Goal: Task Accomplishment & Management: Manage account settings

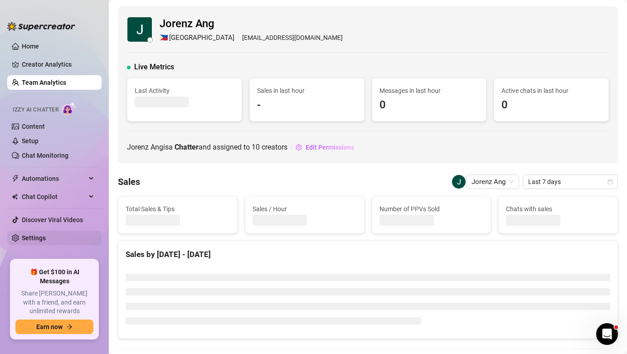
click at [46, 235] on link "Settings" at bounding box center [34, 238] width 24 height 7
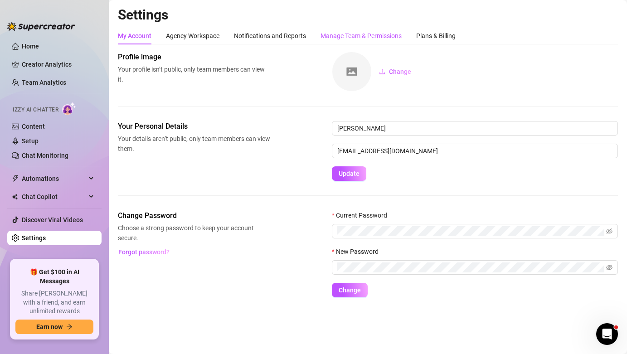
click at [381, 36] on div "Manage Team & Permissions" at bounding box center [361, 36] width 81 height 10
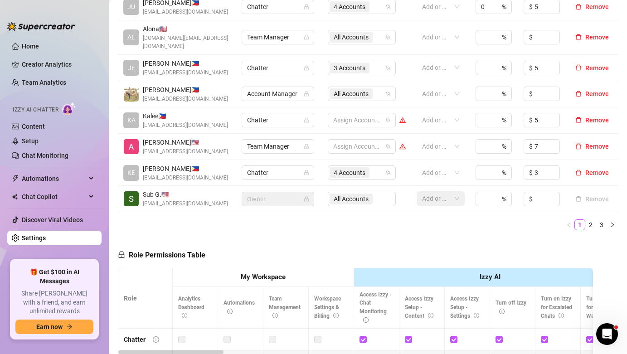
scroll to position [309, 0]
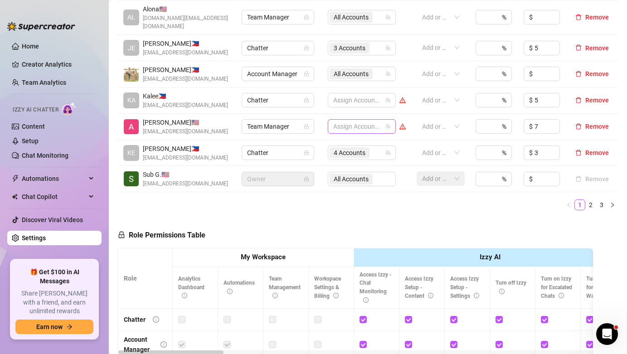
click at [363, 122] on div at bounding box center [357, 126] width 55 height 13
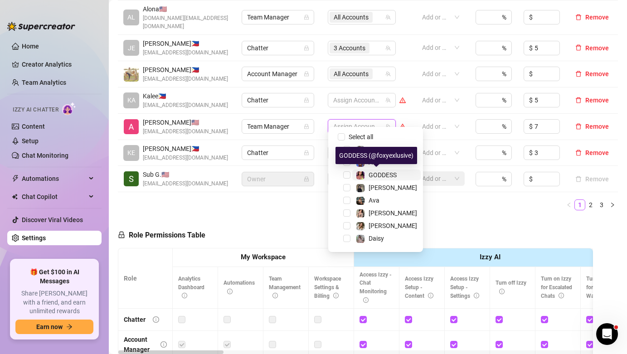
click at [386, 176] on span "GODDESS" at bounding box center [383, 175] width 28 height 7
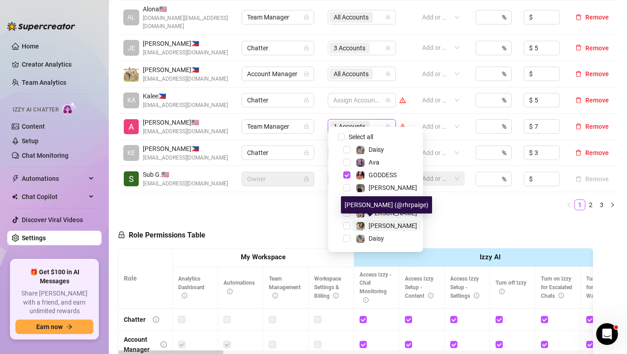
scroll to position [24, 0]
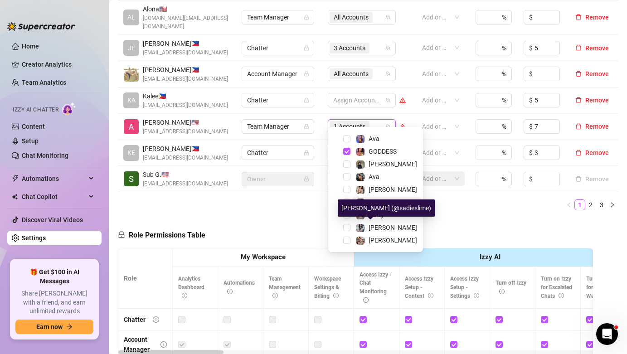
click at [383, 225] on span "[PERSON_NAME]" at bounding box center [393, 227] width 49 height 7
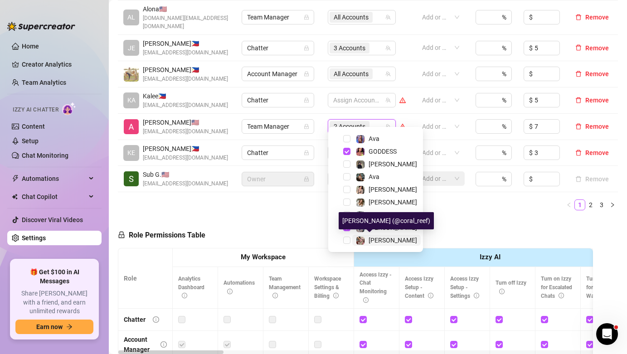
click at [380, 240] on span "[PERSON_NAME]" at bounding box center [393, 240] width 49 height 7
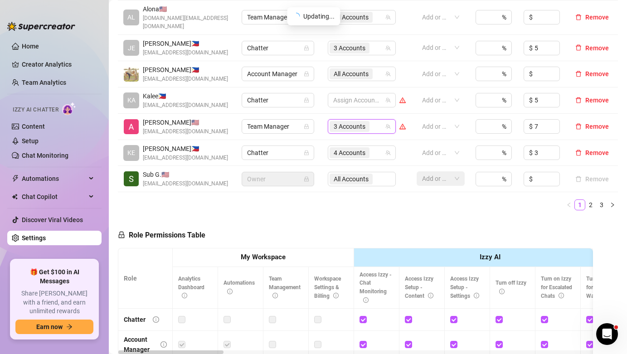
click at [444, 202] on div "Name Role Configure Permissions Creator accounts Tags Commission (%) Hourly rat…" at bounding box center [368, 56] width 500 height 324
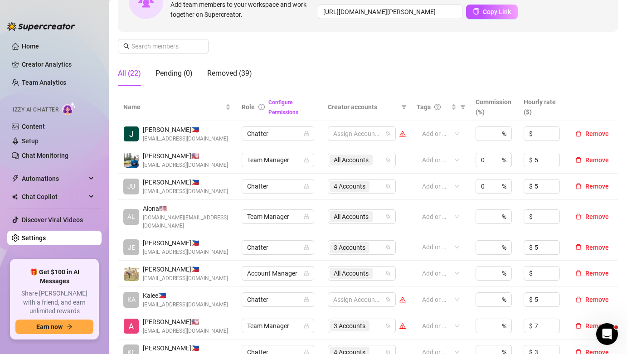
scroll to position [0, 0]
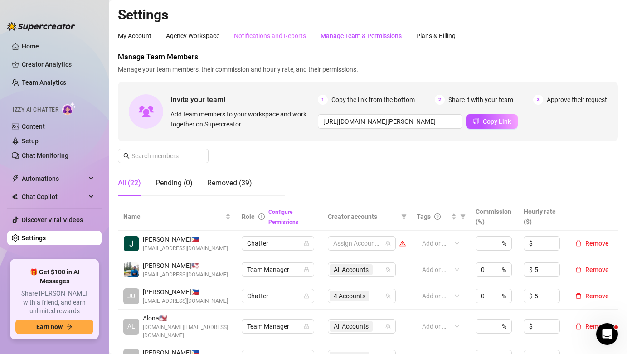
click at [264, 41] on div "Notifications and Reports" at bounding box center [270, 35] width 72 height 17
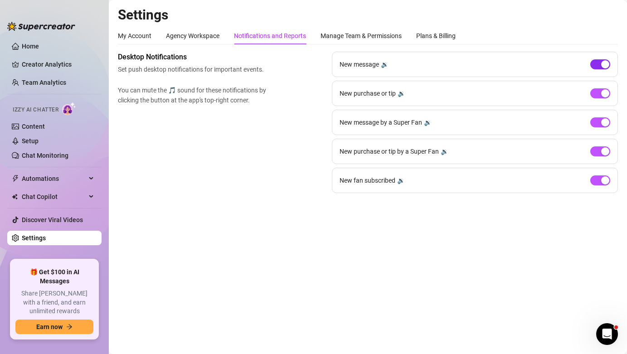
click at [599, 66] on span "button" at bounding box center [601, 64] width 20 height 10
click at [602, 183] on div "button" at bounding box center [606, 180] width 8 height 8
click at [352, 39] on div "Manage Team & Permissions" at bounding box center [361, 36] width 81 height 10
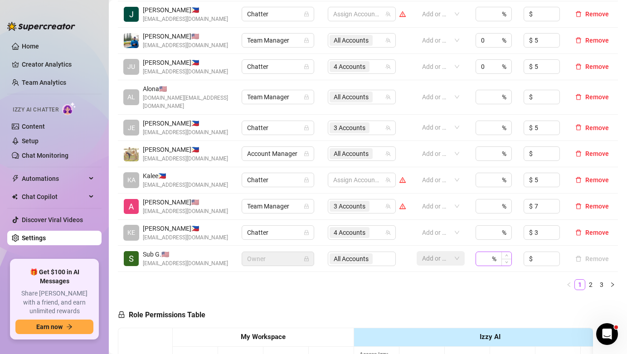
scroll to position [236, 0]
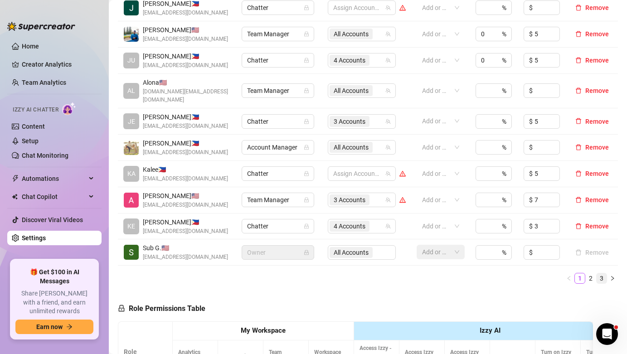
click at [599, 274] on link "3" at bounding box center [602, 279] width 10 height 10
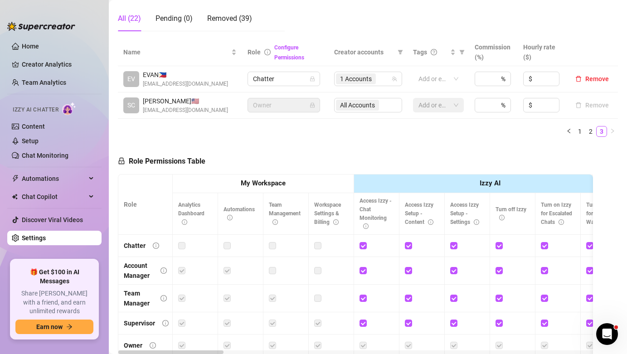
scroll to position [126, 0]
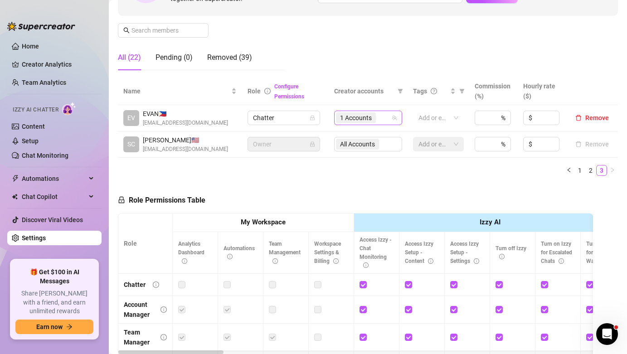
click at [374, 123] on span "1 Accounts" at bounding box center [356, 118] width 40 height 11
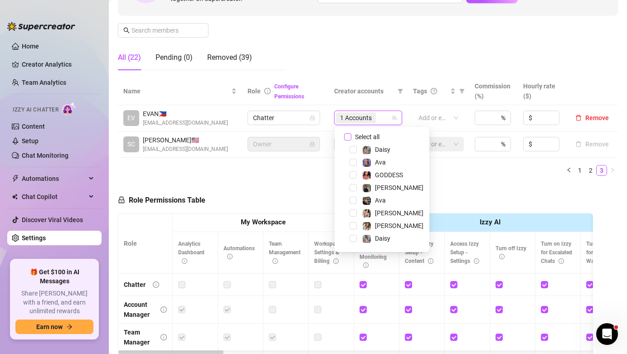
click at [372, 135] on span "Select all" at bounding box center [368, 137] width 32 height 10
click at [352, 135] on input "Select all" at bounding box center [347, 136] width 7 height 7
click at [372, 135] on span "Select all" at bounding box center [368, 137] width 32 height 10
click at [352, 135] on input "Select all" at bounding box center [347, 136] width 7 height 7
checkbox input "false"
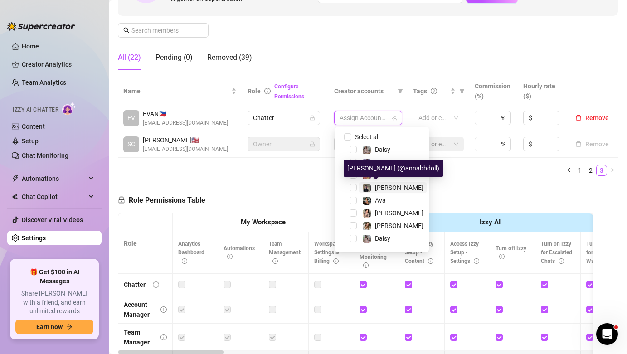
click at [385, 188] on span "[PERSON_NAME]" at bounding box center [399, 187] width 49 height 7
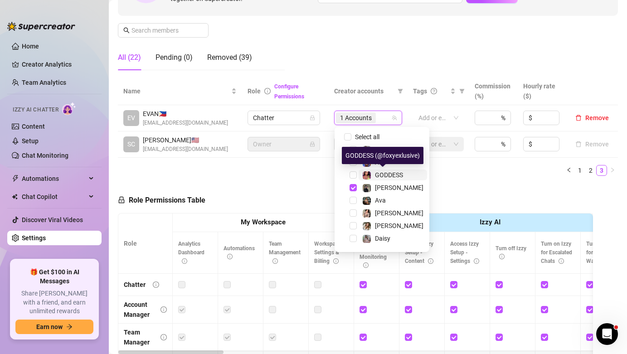
click at [392, 177] on span "GODDESS" at bounding box center [389, 175] width 28 height 7
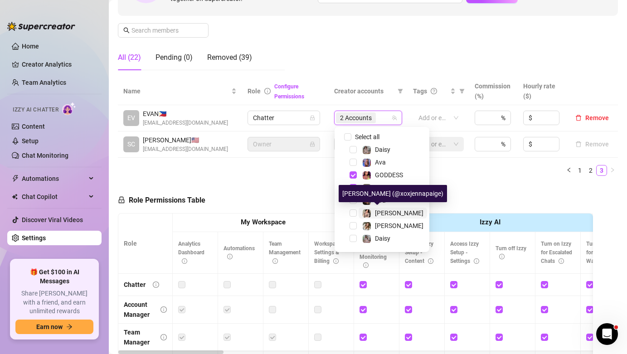
click at [388, 213] on span "[PERSON_NAME]" at bounding box center [399, 213] width 49 height 7
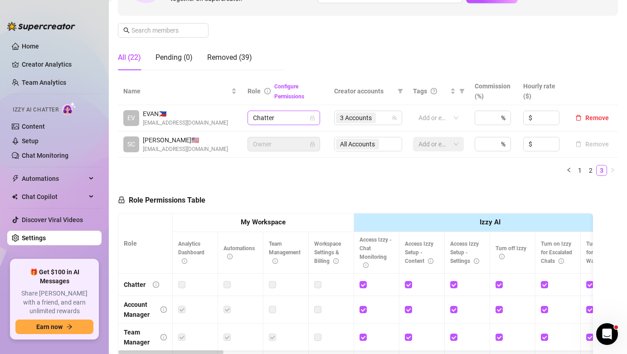
scroll to position [104, 0]
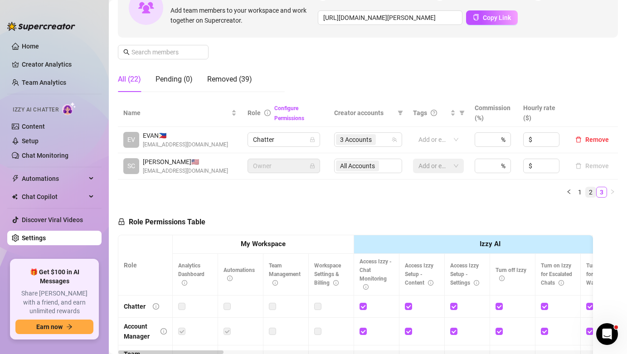
click at [588, 189] on link "2" at bounding box center [591, 192] width 10 height 10
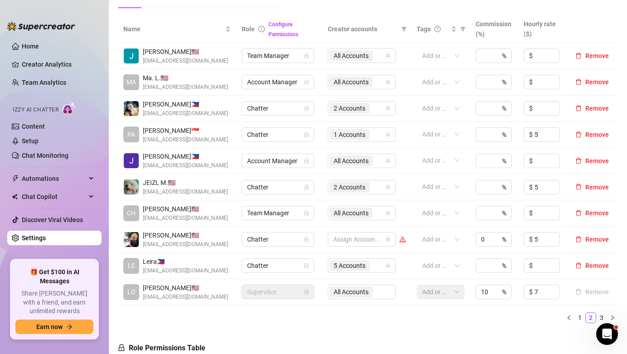
scroll to position [205, 0]
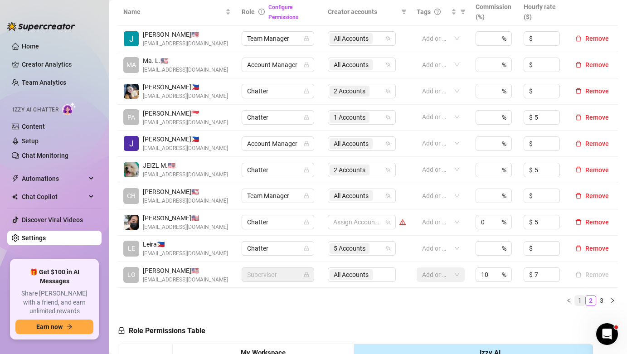
click at [583, 306] on link "1" at bounding box center [580, 301] width 10 height 10
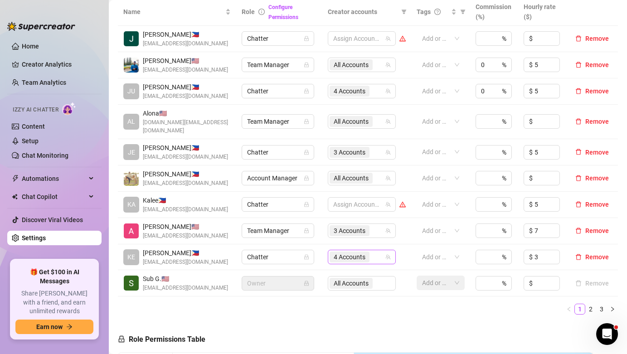
click at [346, 252] on span "4 Accounts" at bounding box center [350, 257] width 32 height 10
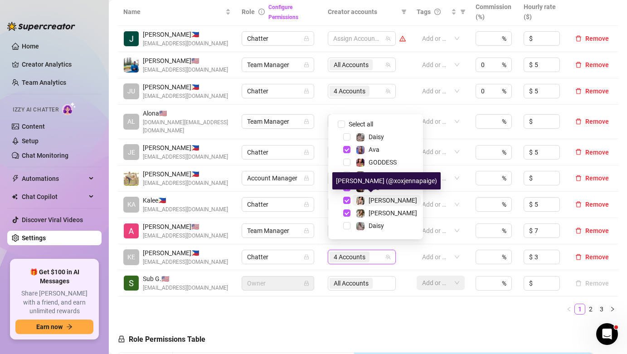
click at [378, 199] on span "[PERSON_NAME]" at bounding box center [393, 200] width 49 height 7
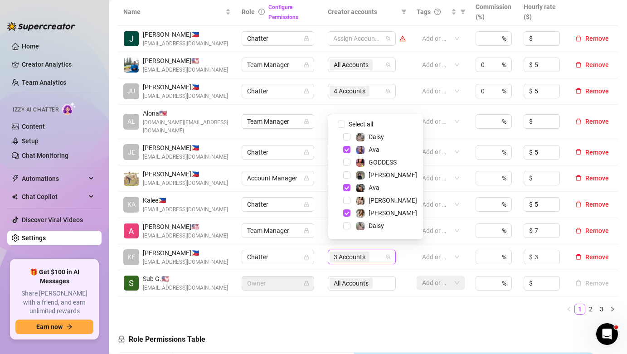
click at [390, 304] on ul "1 2 3" at bounding box center [368, 309] width 500 height 11
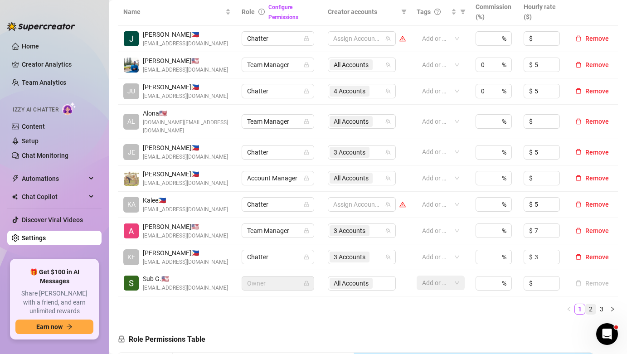
click at [593, 304] on link "2" at bounding box center [591, 309] width 10 height 10
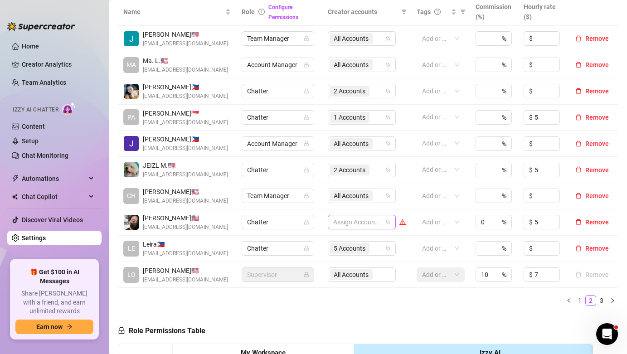
click at [362, 223] on div at bounding box center [357, 222] width 55 height 13
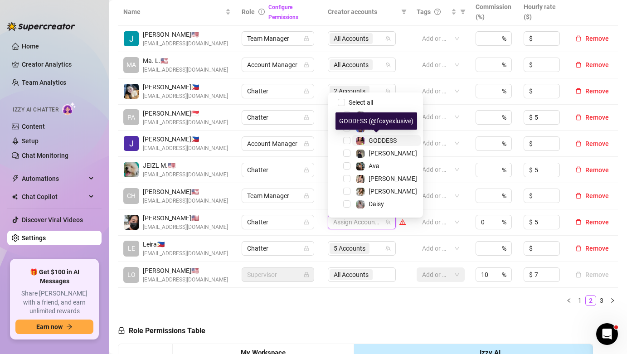
click at [386, 139] on span "GODDESS" at bounding box center [383, 140] width 28 height 7
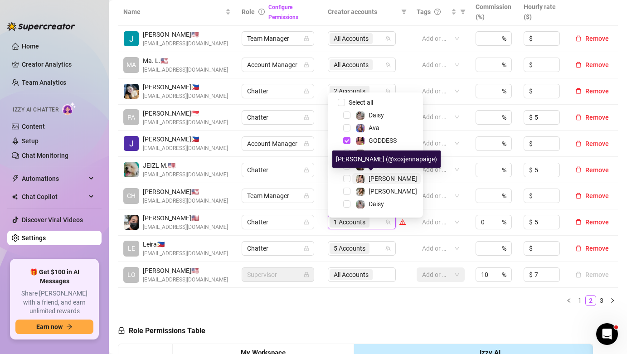
click at [382, 179] on span "[PERSON_NAME]" at bounding box center [393, 178] width 49 height 7
